Goal: Task Accomplishment & Management: Manage account settings

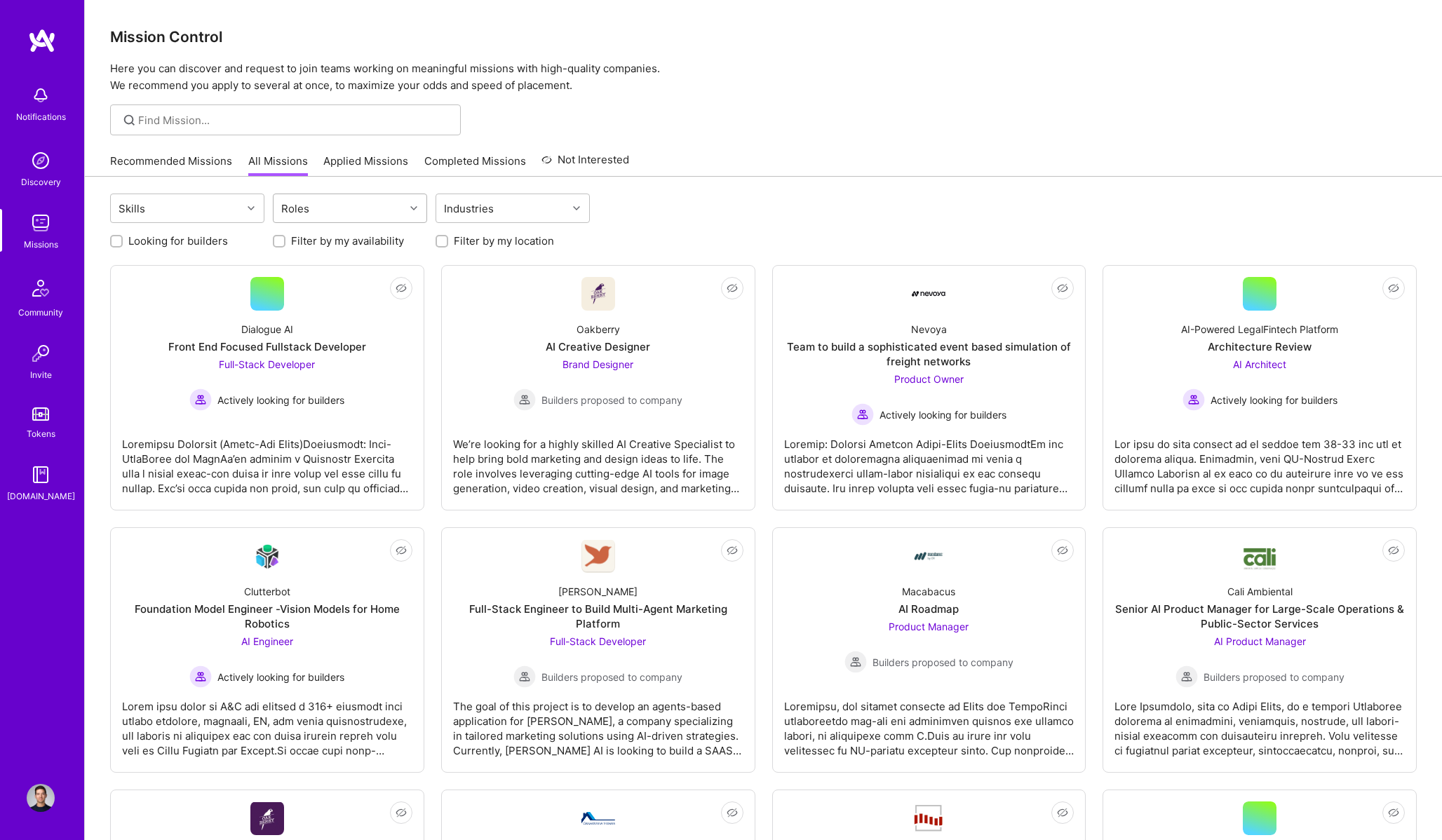
click at [354, 217] on div "Roles" at bounding box center [338, 208] width 131 height 28
click at [329, 291] on div "AI Product Manager" at bounding box center [349, 296] width 137 height 14
checkbox input "true"
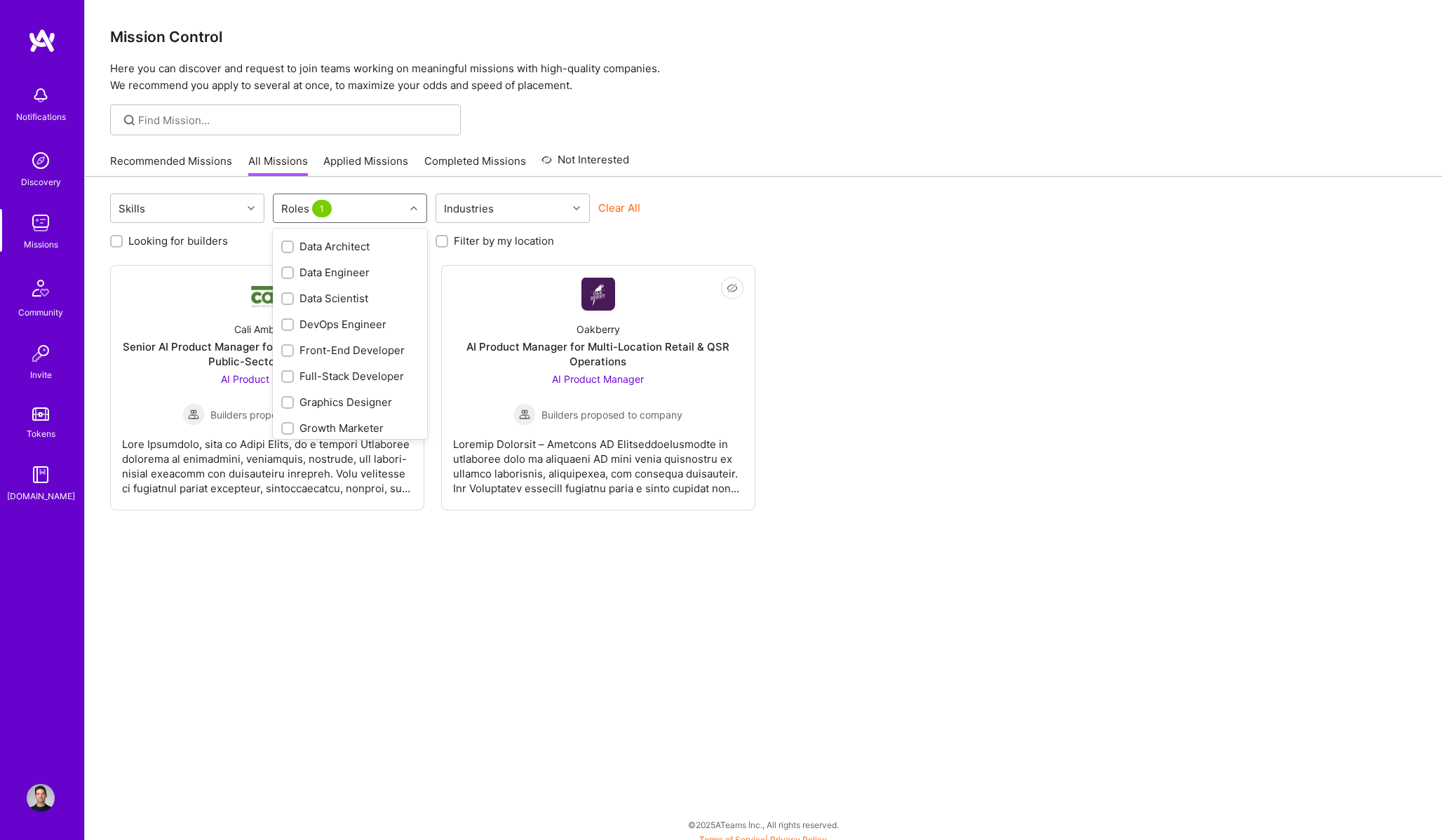
scroll to position [470, 0]
click at [359, 243] on div "Product Manager" at bounding box center [349, 242] width 137 height 14
checkbox input "true"
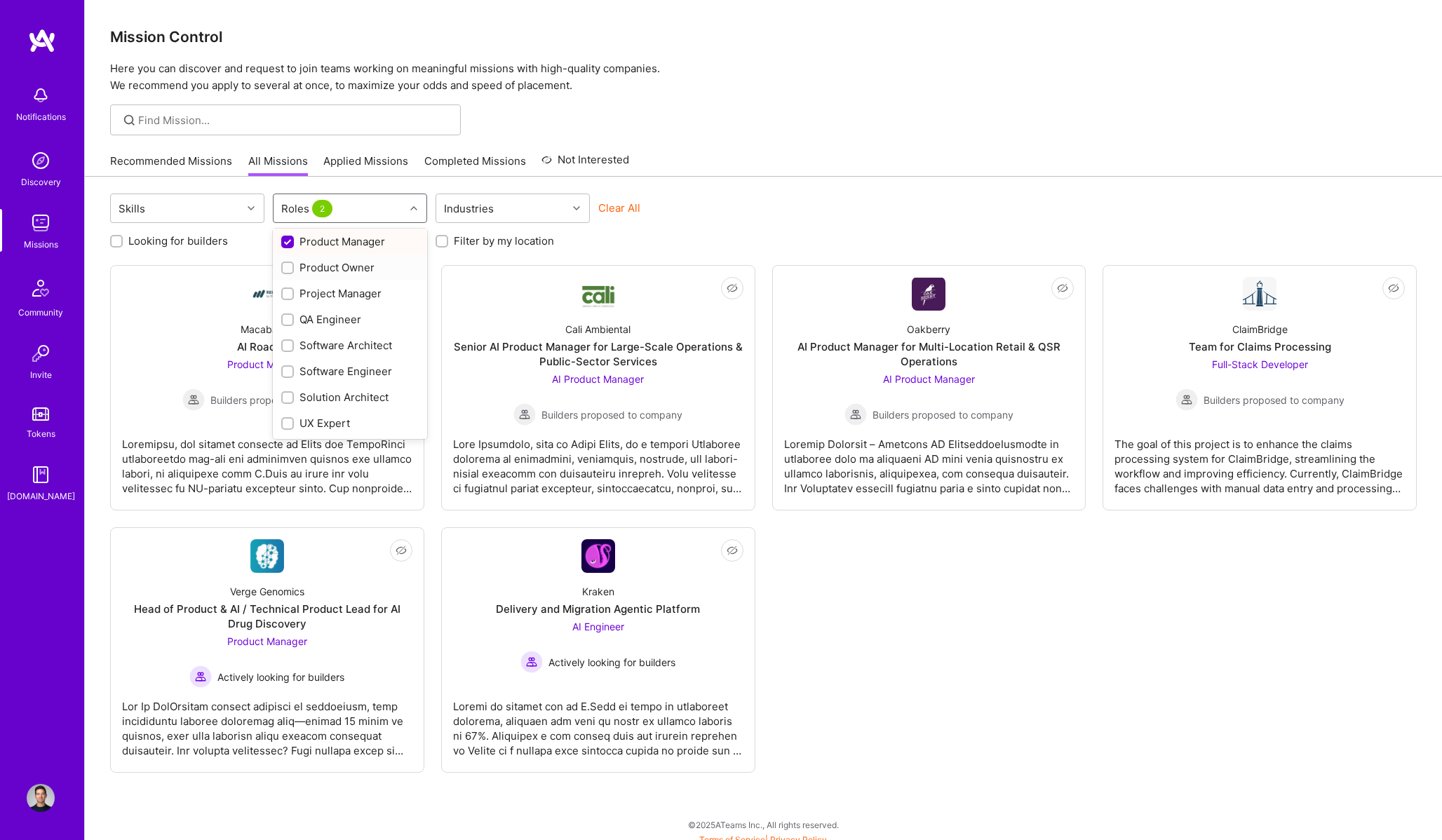
click at [344, 266] on div "Product Owner" at bounding box center [349, 267] width 137 height 14
checkbox input "true"
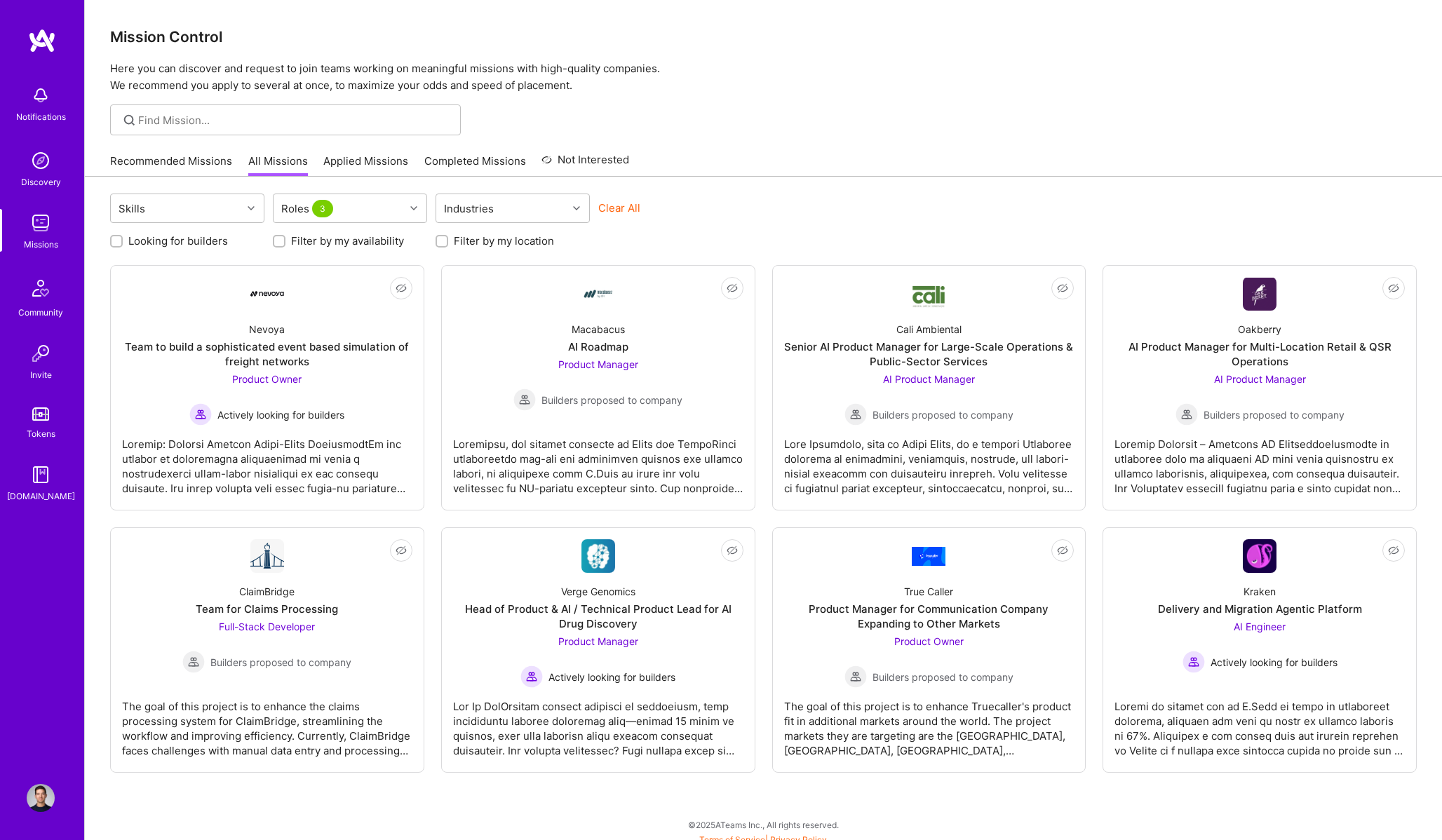
click at [866, 142] on div "Mission Control Here you can discover and request to join teams working on mean…" at bounding box center [763, 424] width 1357 height 849
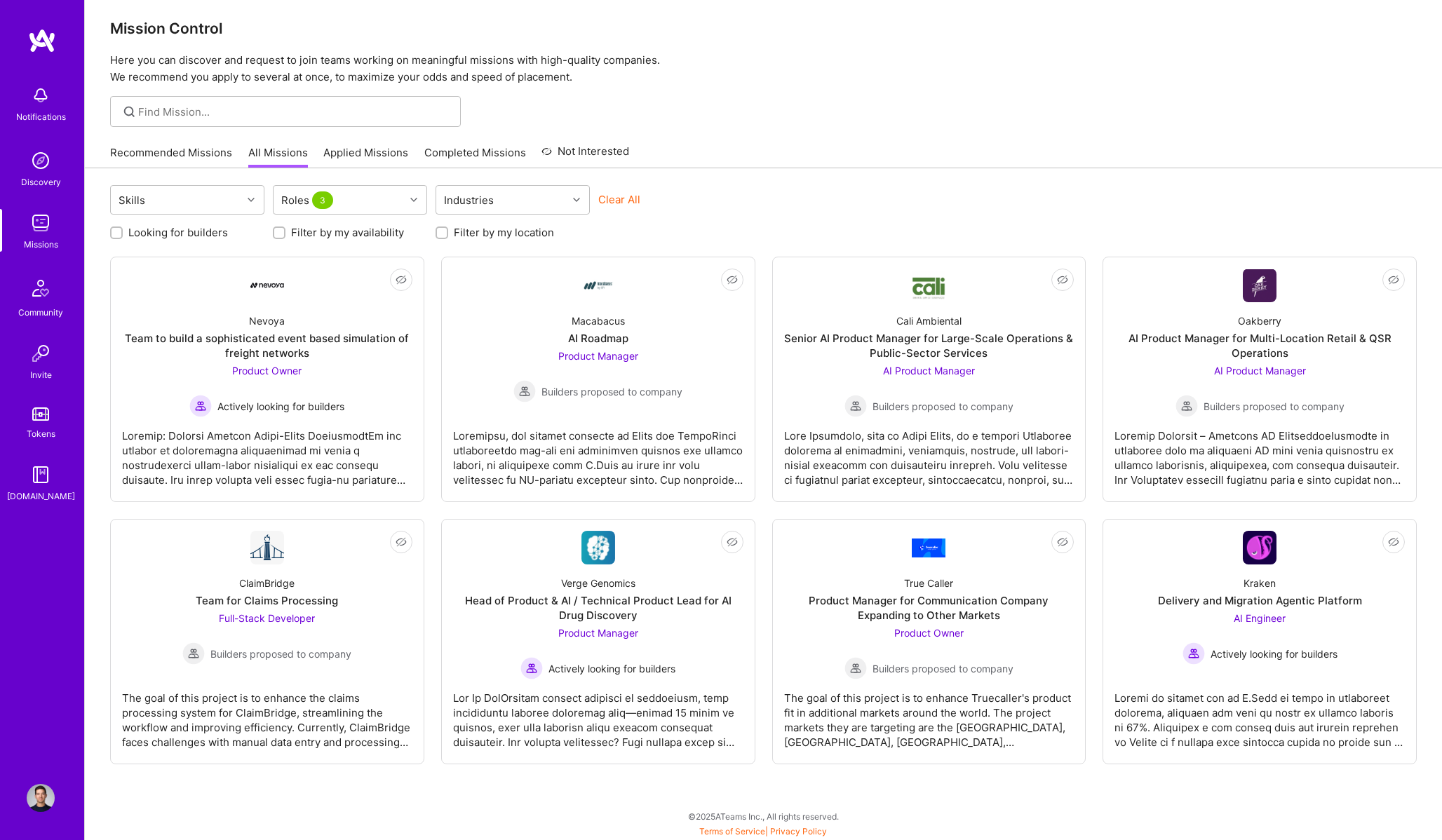
scroll to position [0, 0]
